Goal: Task Accomplishment & Management: Manage account settings

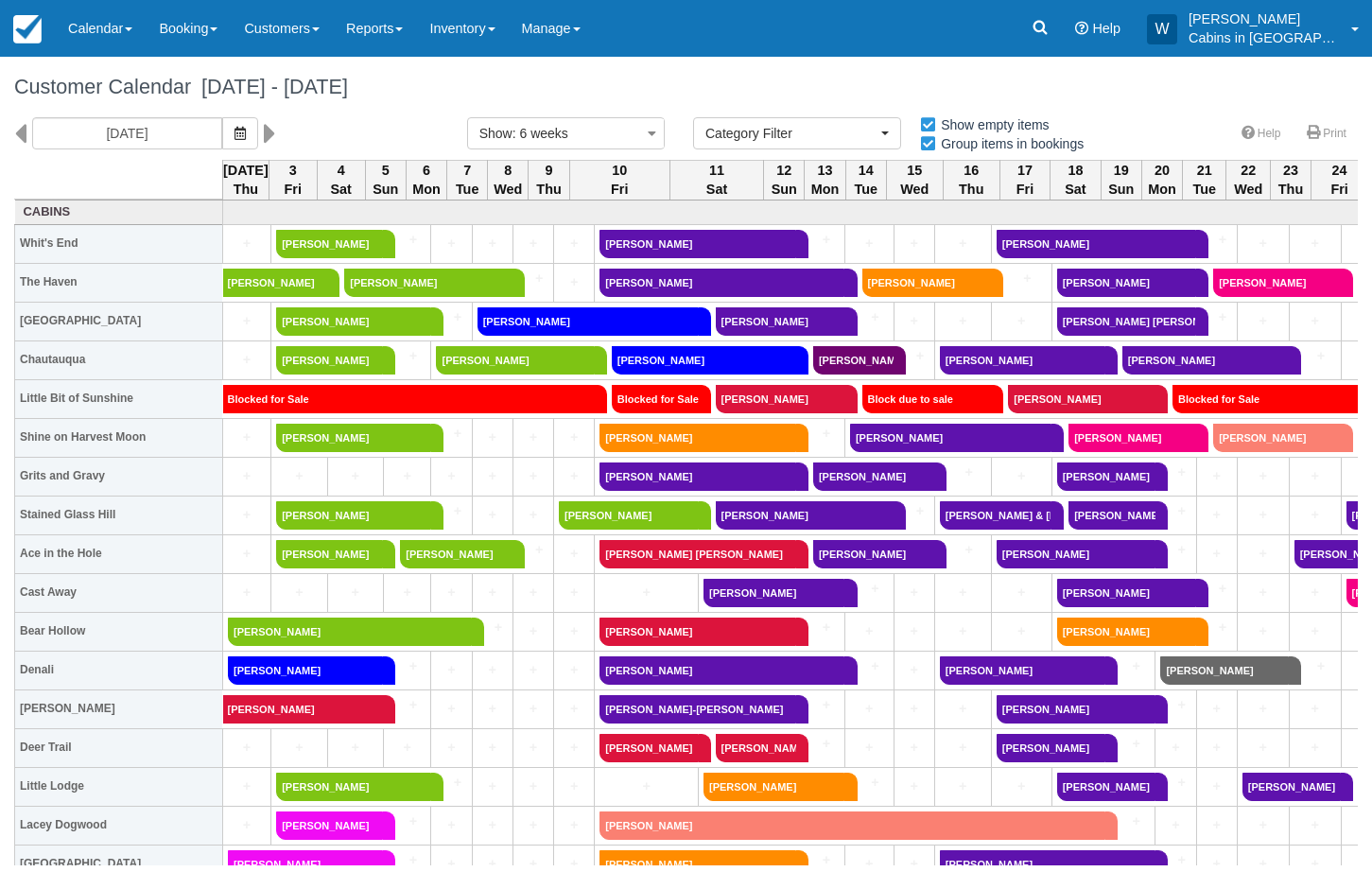
select select
click at [417, 35] on link "Reports" at bounding box center [374, 29] width 84 height 57
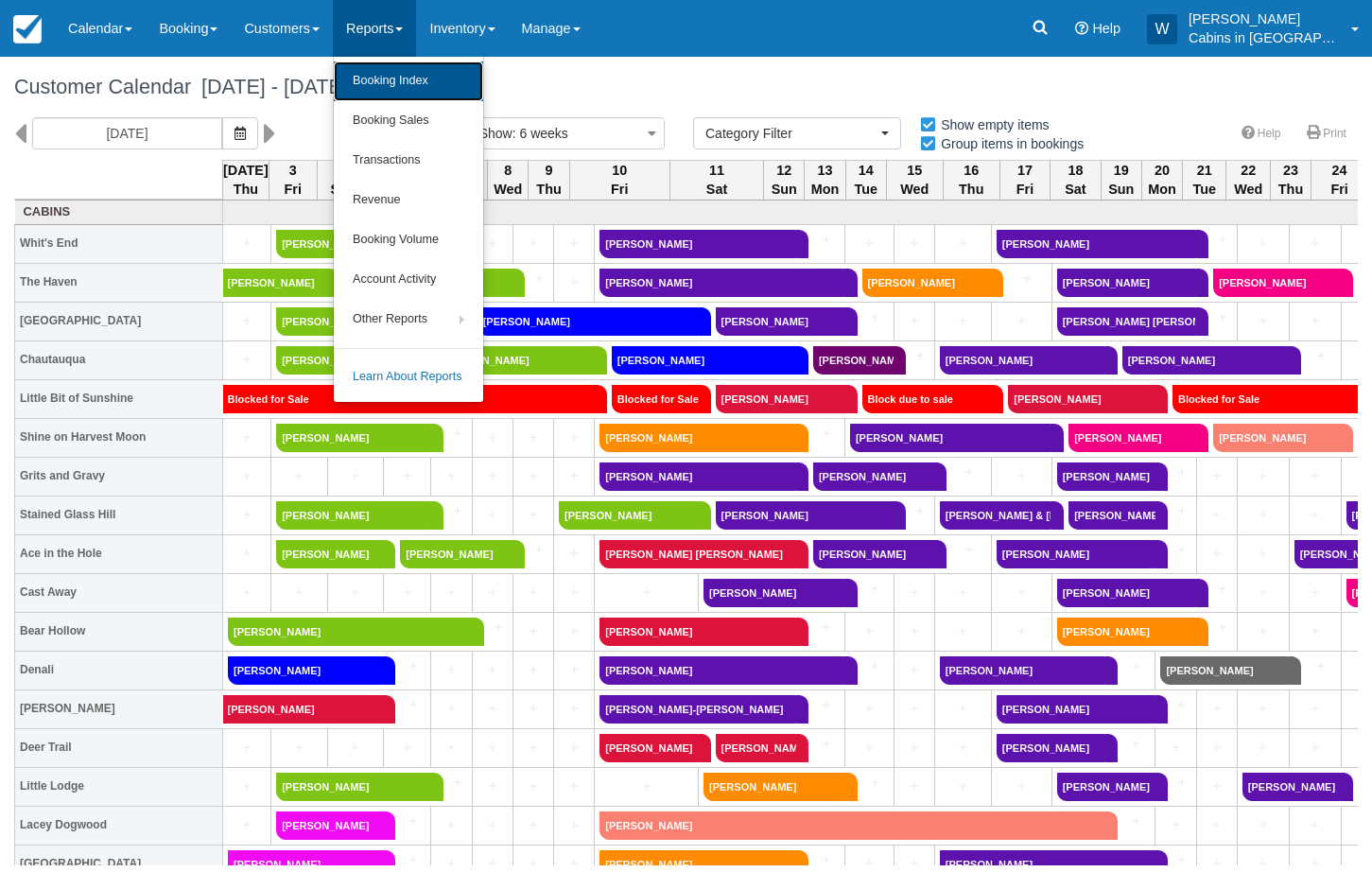
click at [425, 77] on link "Booking Index" at bounding box center [409, 81] width 150 height 39
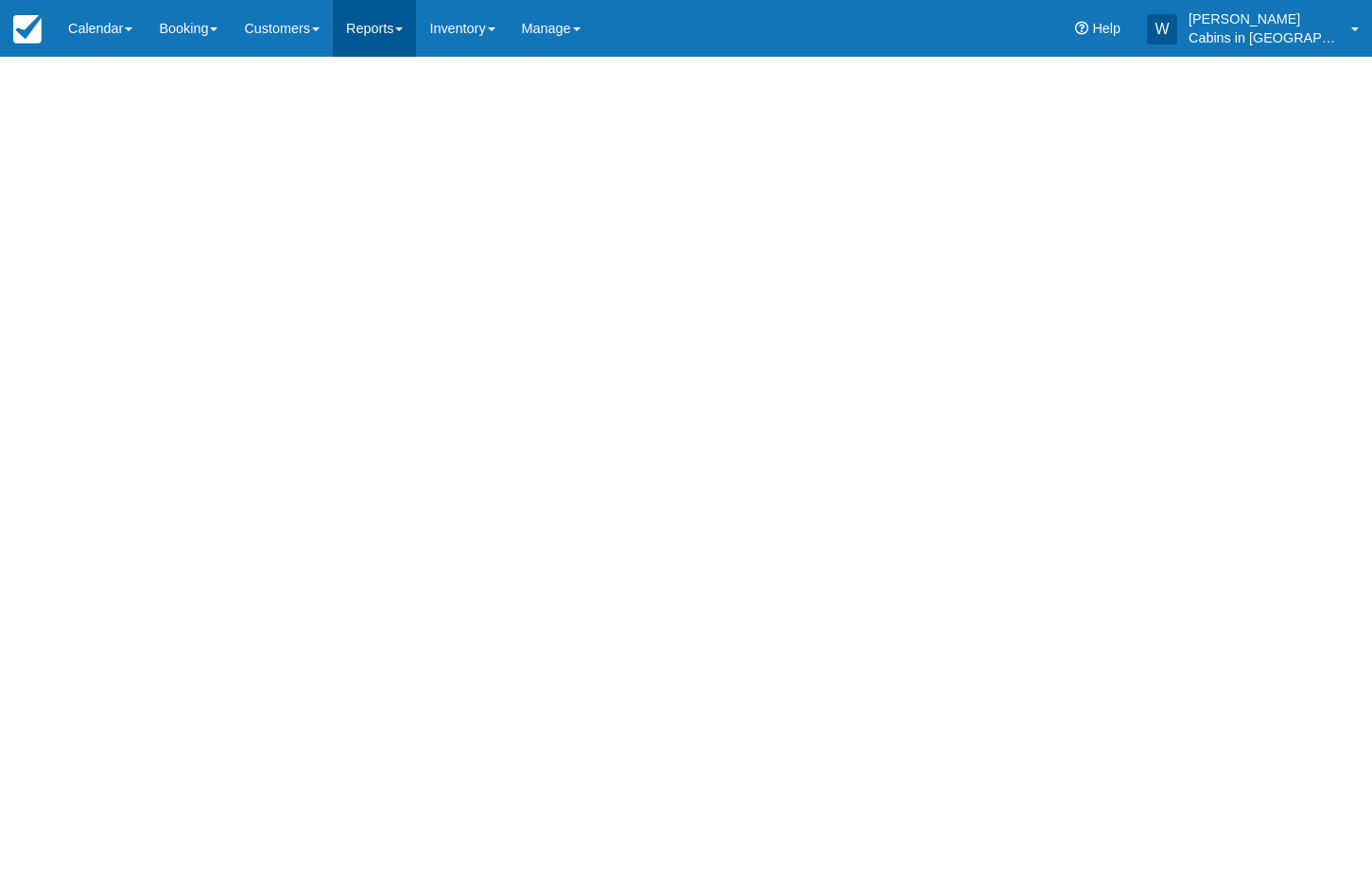
click at [406, 41] on link "Reports" at bounding box center [374, 29] width 84 height 57
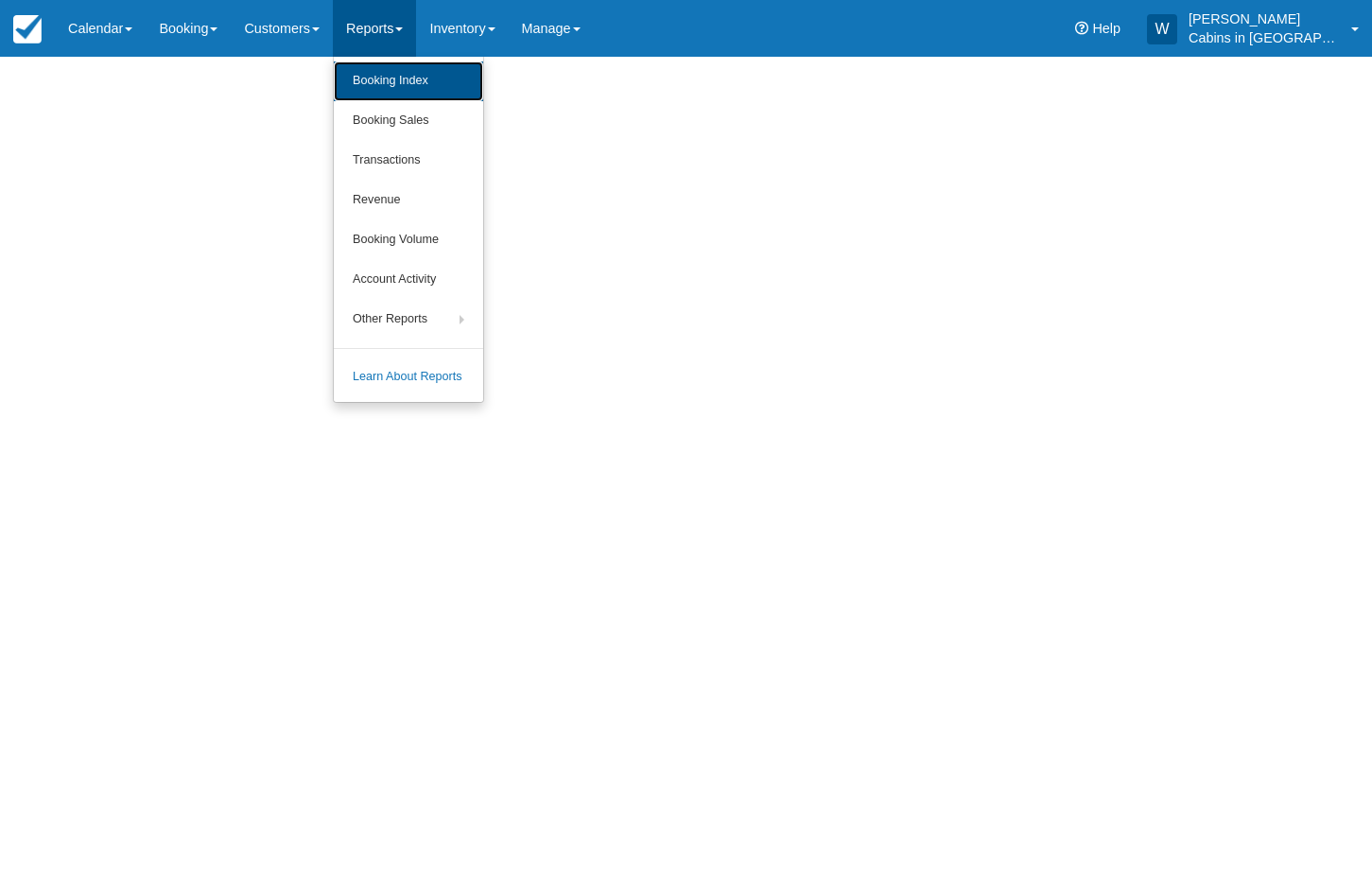
click at [394, 90] on link "Booking Index" at bounding box center [409, 81] width 150 height 39
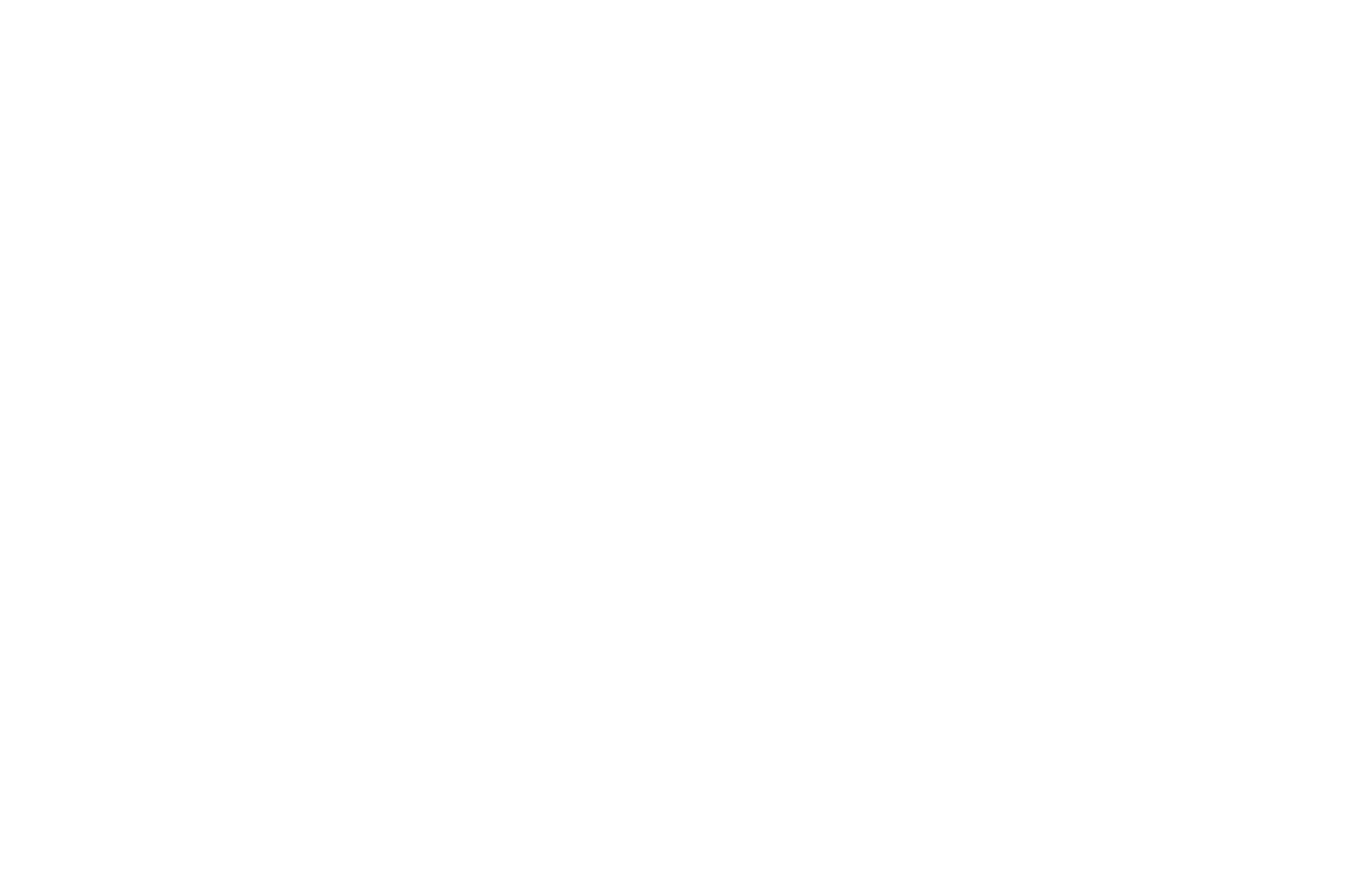
click at [216, 137] on div at bounding box center [686, 465] width 1372 height 816
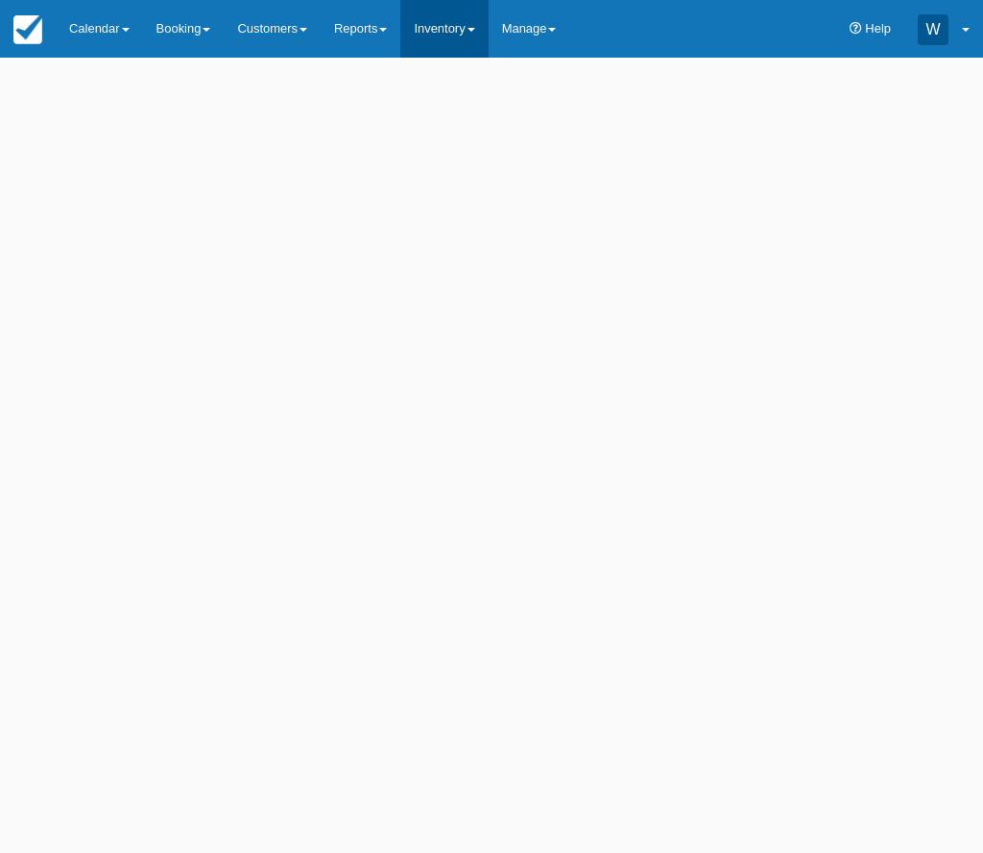
click at [475, 29] on span at bounding box center [472, 30] width 8 height 4
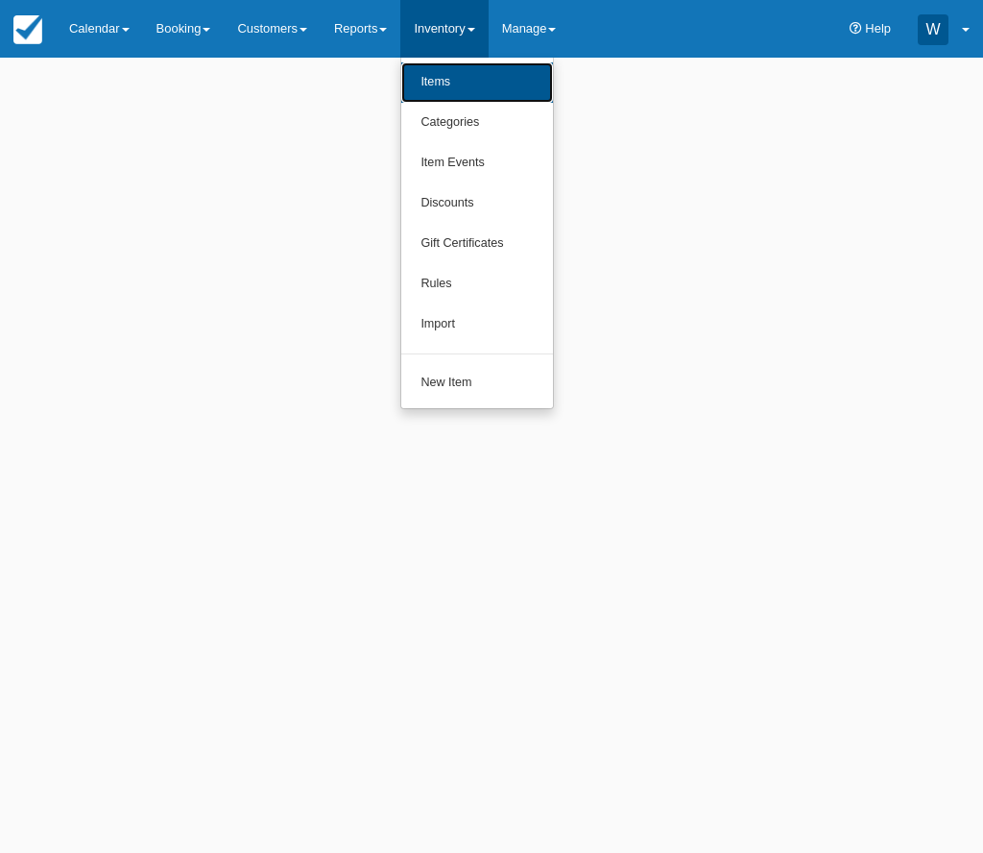
click at [476, 79] on link "Items" at bounding box center [477, 82] width 152 height 40
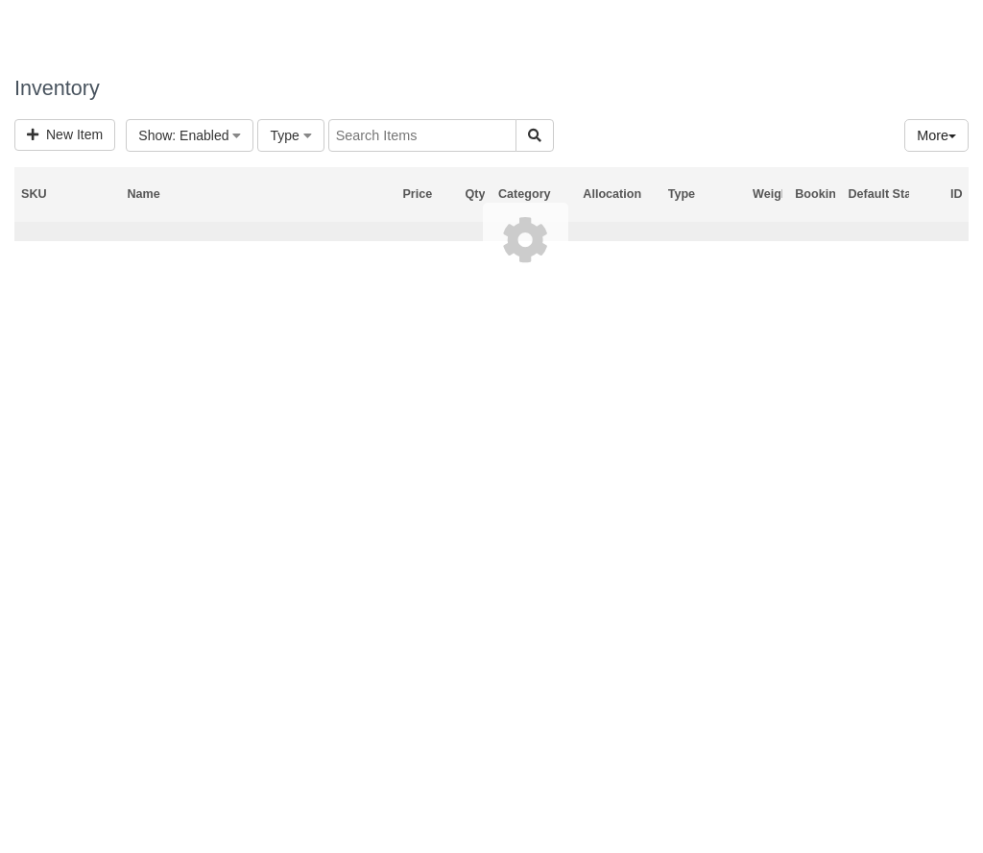
select select
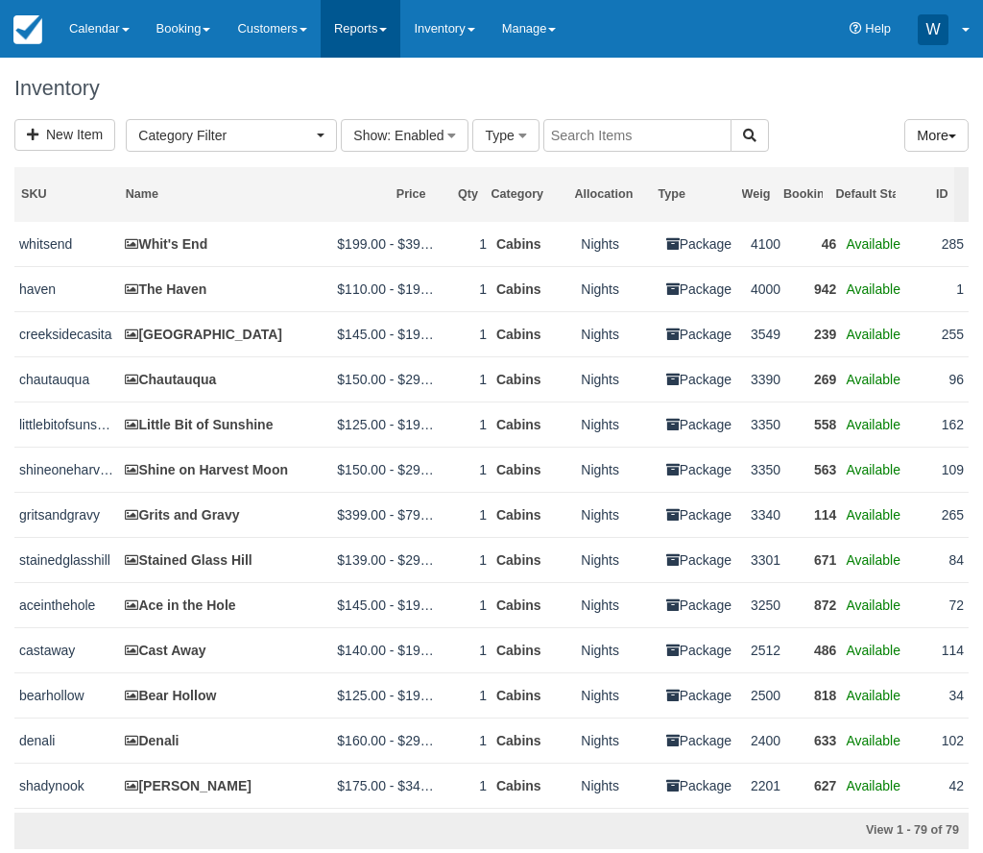
click at [375, 21] on link "Reports" at bounding box center [361, 29] width 80 height 58
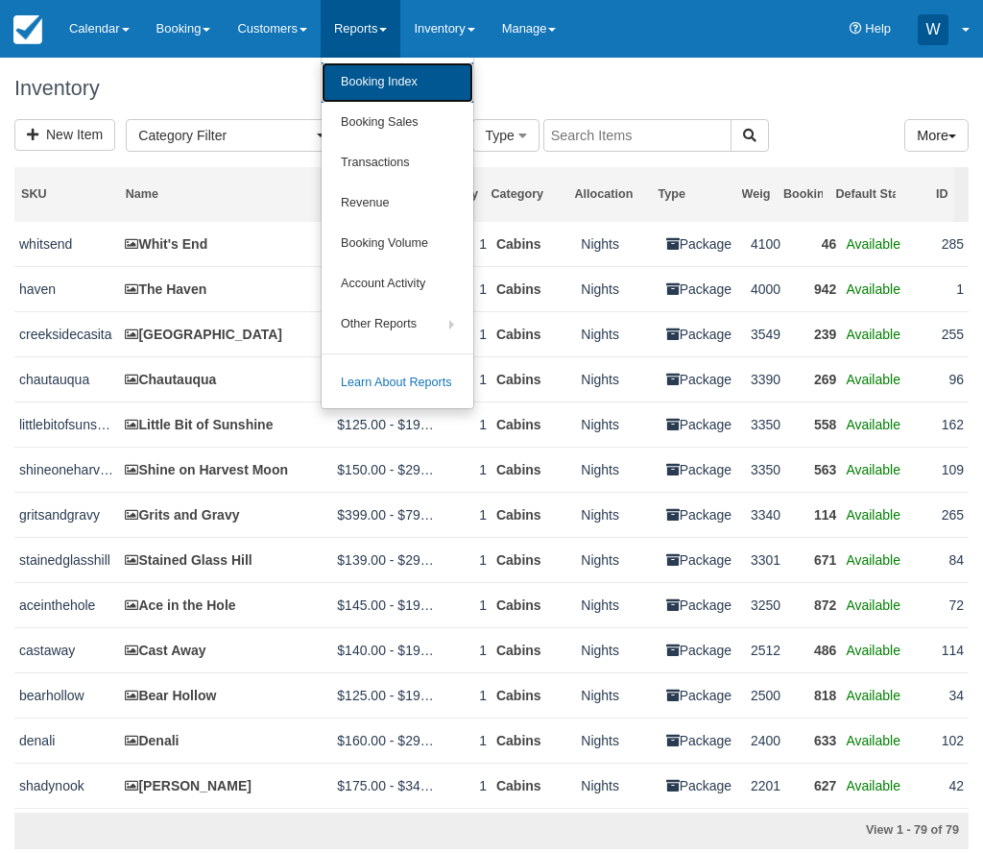
click at [364, 73] on link "Booking Index" at bounding box center [398, 82] width 152 height 40
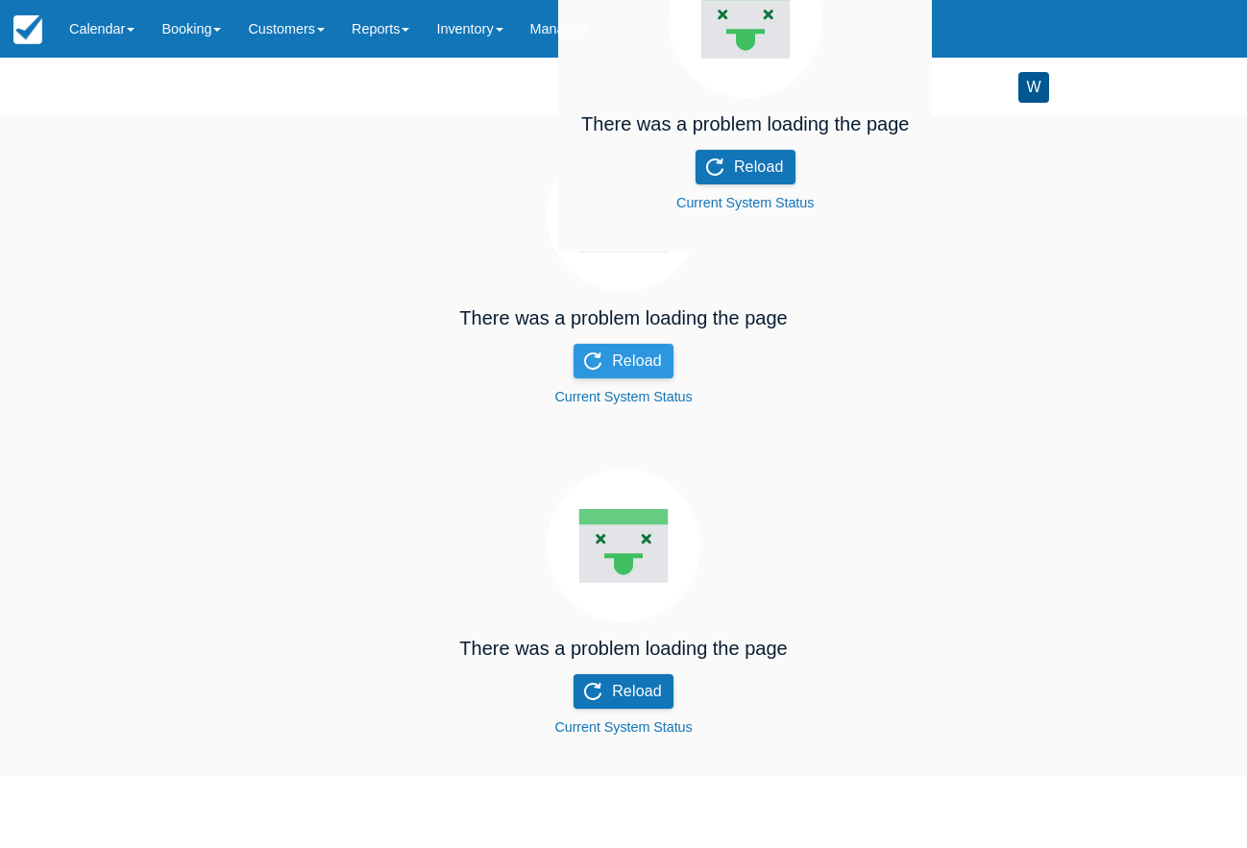
click at [649, 368] on button "Reload" at bounding box center [623, 361] width 100 height 35
